Goal: Navigation & Orientation: Understand site structure

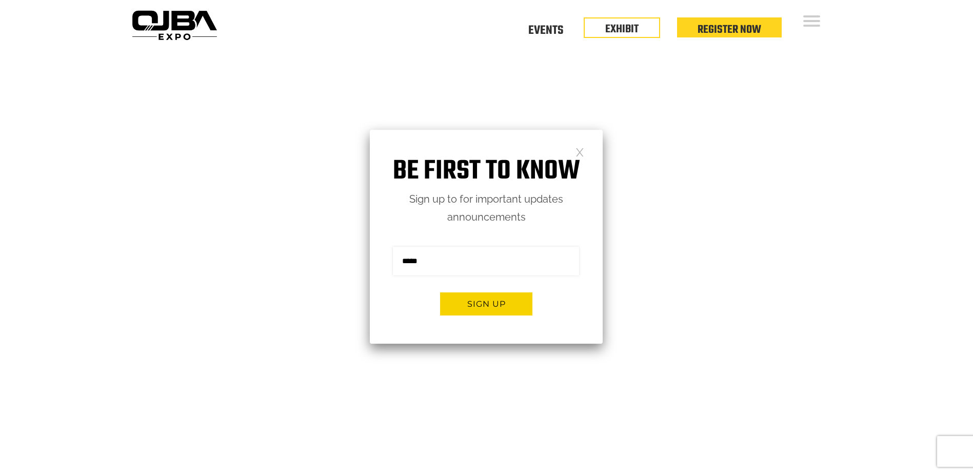
click at [343, 124] on video at bounding box center [486, 293] width 973 height 487
click at [580, 155] on link at bounding box center [580, 151] width 9 height 9
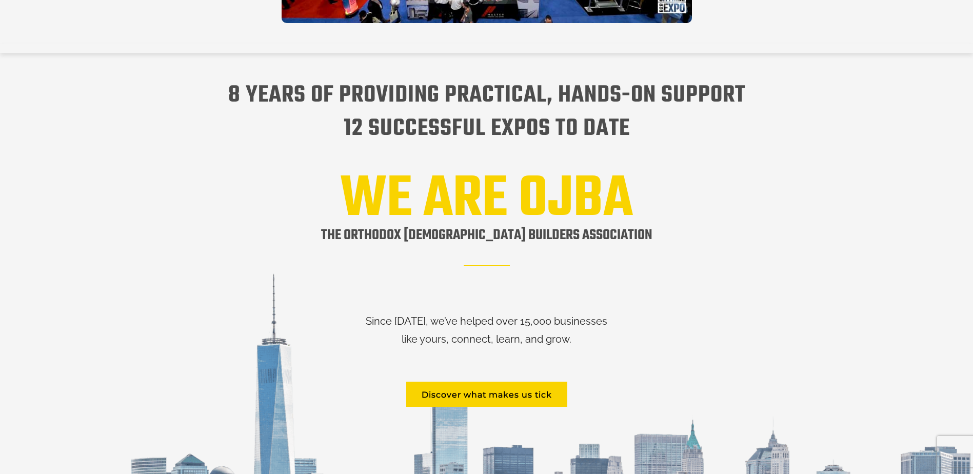
scroll to position [1003, 0]
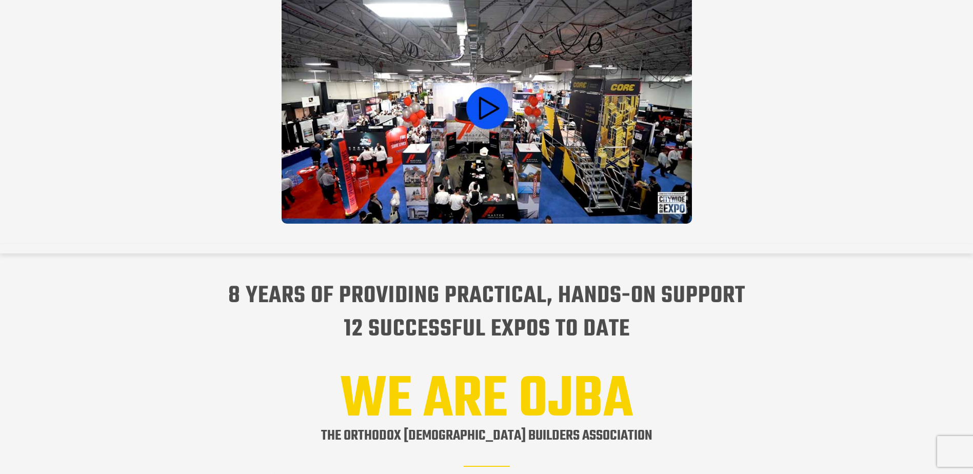
click at [488, 96] on video at bounding box center [487, 107] width 410 height 231
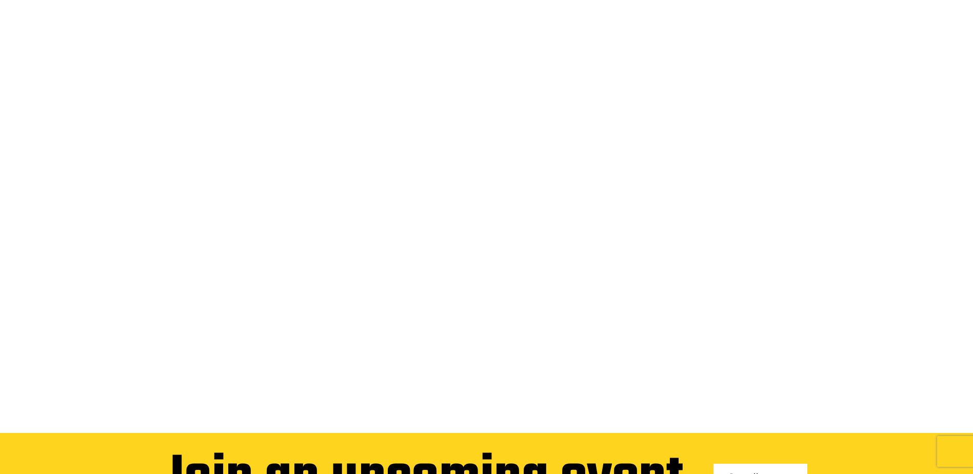
scroll to position [0, 0]
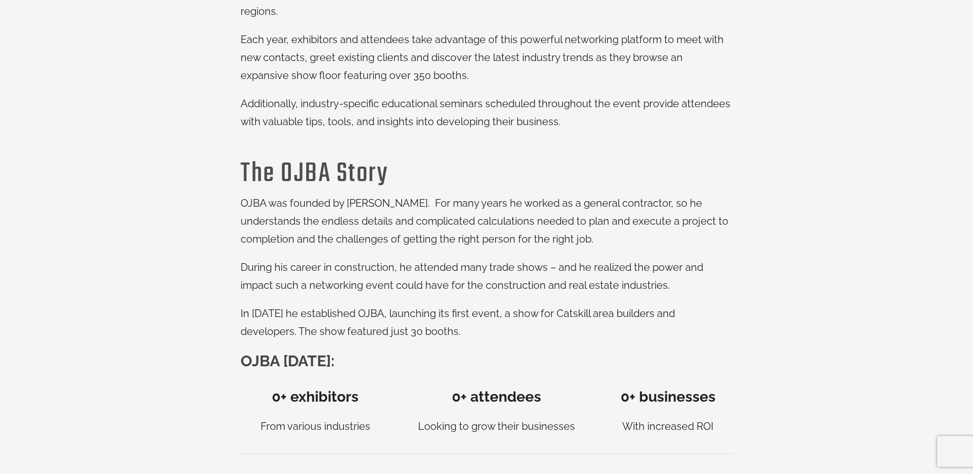
scroll to position [462, 0]
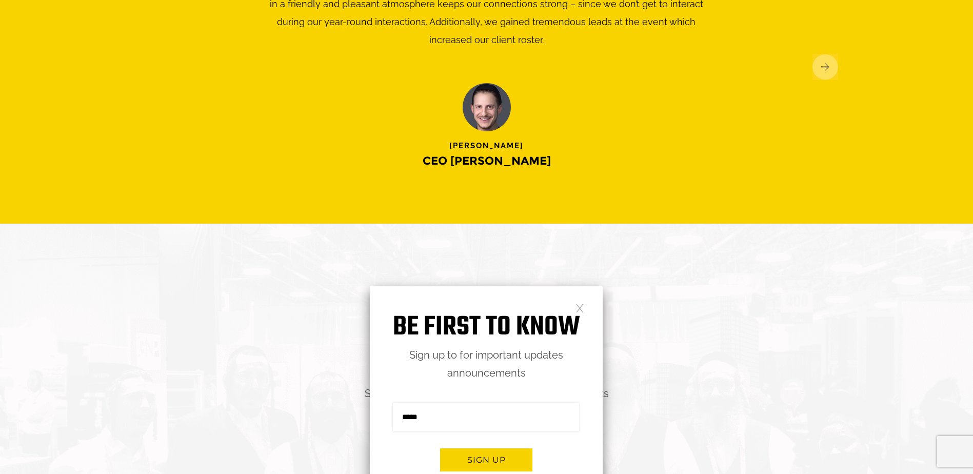
scroll to position [1772, 0]
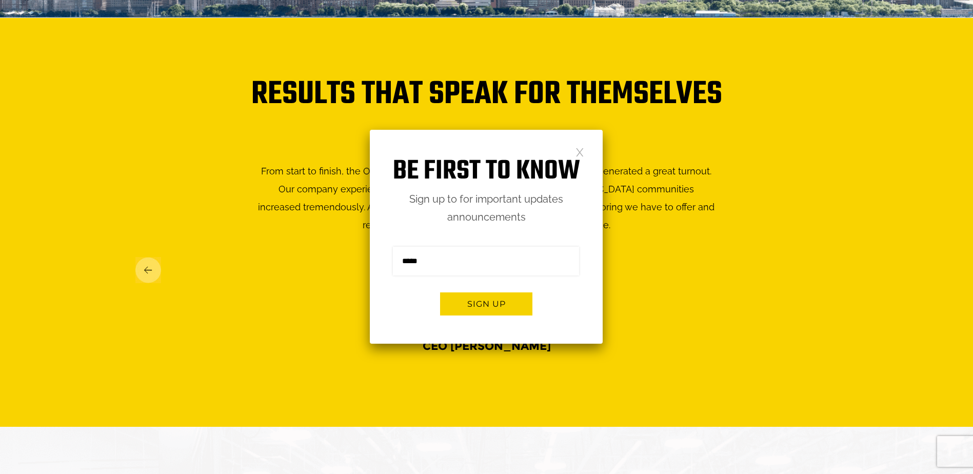
click at [581, 152] on link at bounding box center [580, 151] width 9 height 9
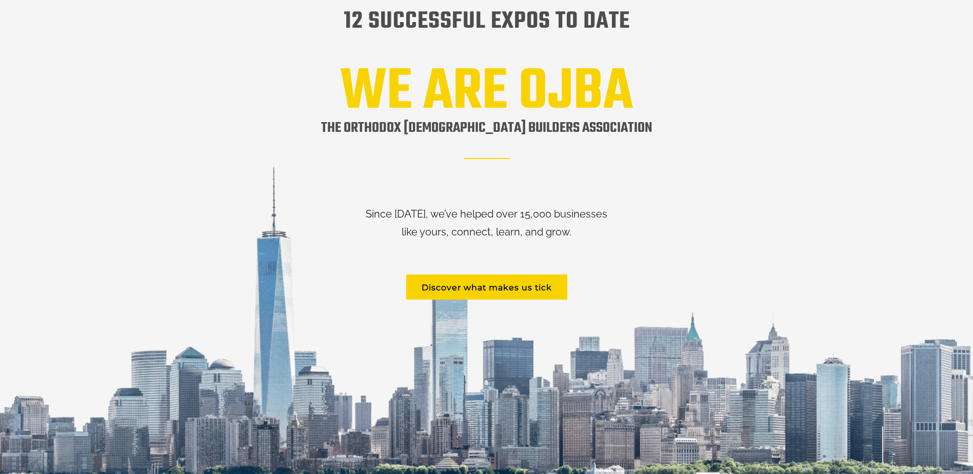
scroll to position [0, 0]
